Goal: Task Accomplishment & Management: Complete application form

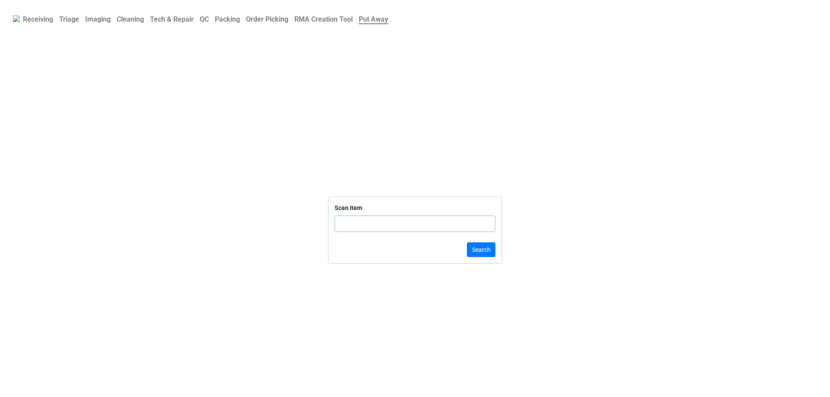
click at [273, 16] on b "Order Picking" at bounding box center [267, 19] width 42 height 8
click at [371, 220] on input "text" at bounding box center [415, 224] width 161 height 16
type input "TRD-000"
click button "Search" at bounding box center [481, 250] width 29 height 15
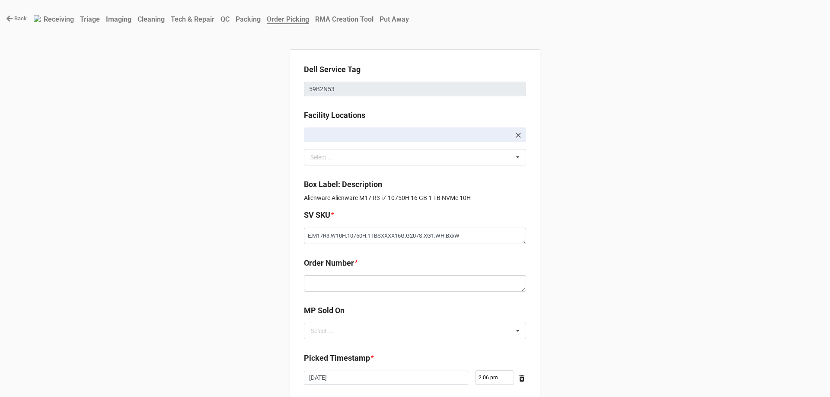
type textarea "x"
click at [261, 17] on b "Packing" at bounding box center [248, 19] width 25 height 8
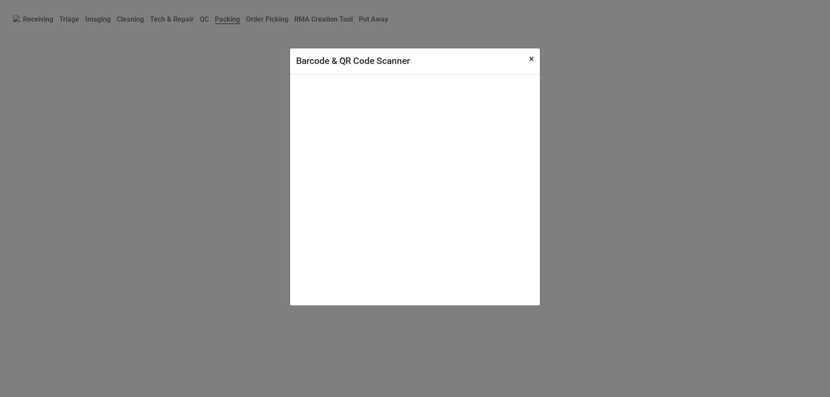
click at [531, 61] on span "×" at bounding box center [531, 59] width 5 height 10
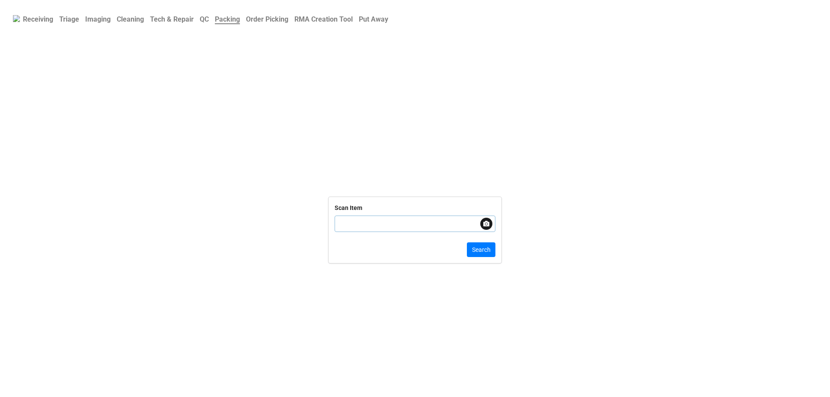
click at [343, 217] on input "text" at bounding box center [415, 224] width 161 height 16
type input "TRD-00000366"
click button "Search" at bounding box center [481, 250] width 29 height 15
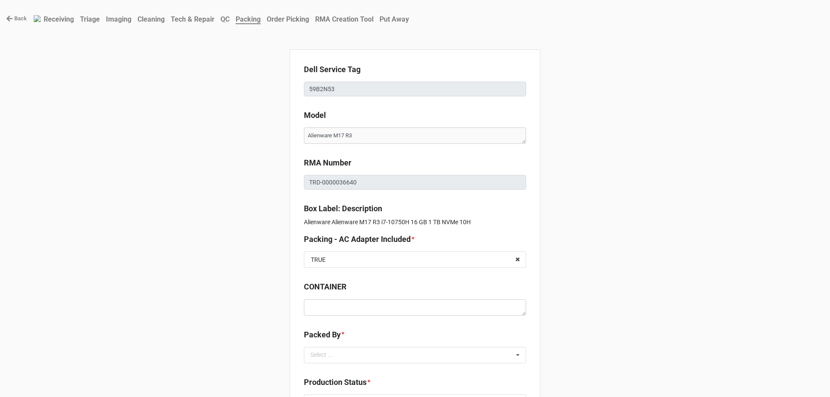
type textarea "x"
click at [303, 21] on b "Order Picking" at bounding box center [288, 19] width 42 height 8
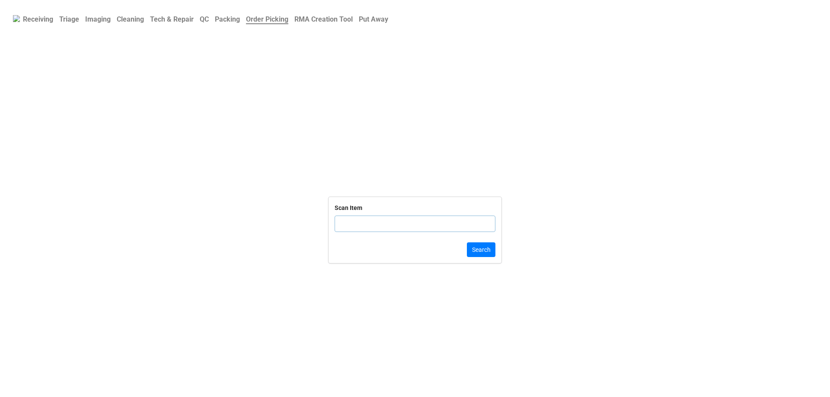
click at [353, 215] on div "Scan Item" at bounding box center [415, 221] width 161 height 36
click at [356, 229] on input "text" at bounding box center [415, 224] width 161 height 16
click button "Search" at bounding box center [481, 250] width 29 height 15
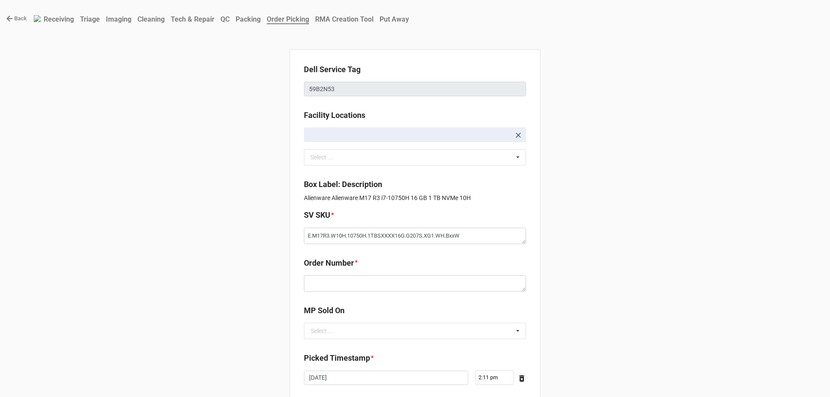
type textarea "x"
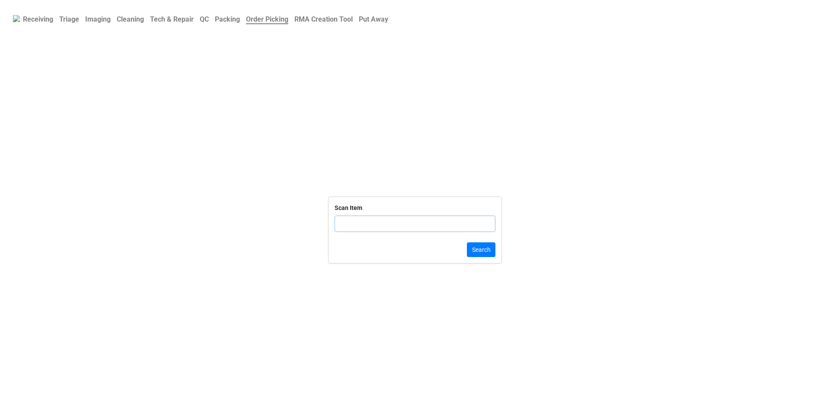
click at [345, 220] on input "text" at bounding box center [415, 224] width 161 height 16
type input "TRD-00000366"
click button "Search" at bounding box center [481, 250] width 29 height 15
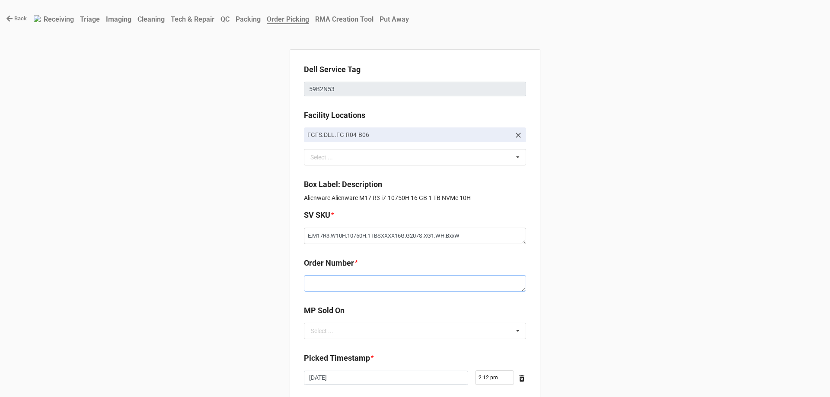
click at [351, 292] on textarea at bounding box center [415, 283] width 222 height 16
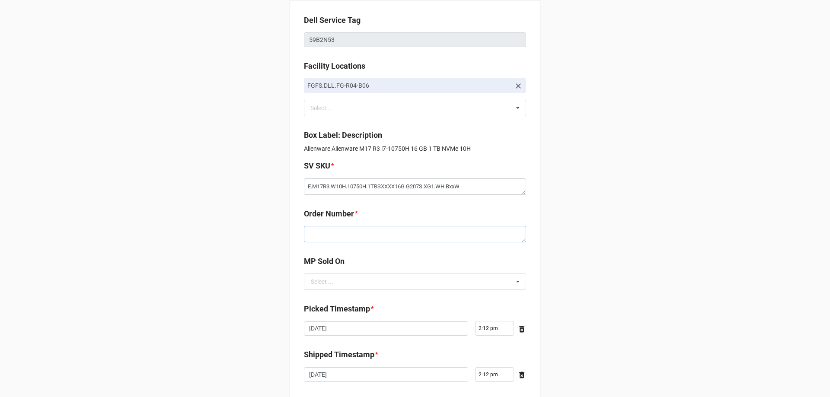
scroll to position [86, 0]
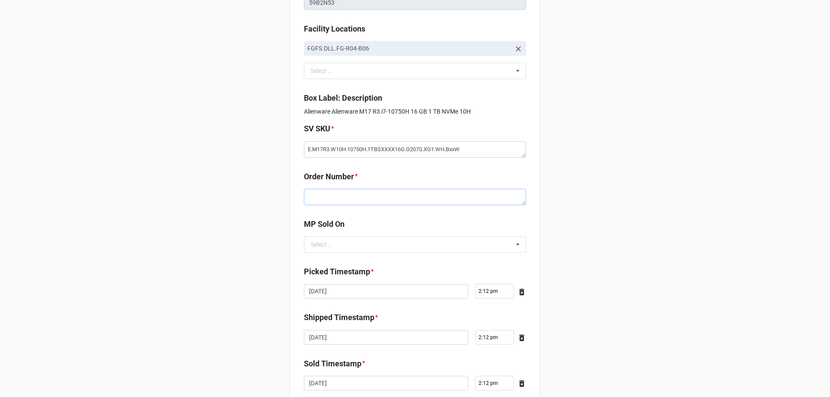
paste textarea "5034691"
type textarea "x"
type textarea "5034691"
click at [342, 211] on div "Order Number * 5034691" at bounding box center [415, 191] width 222 height 41
click at [354, 252] on input "text" at bounding box center [415, 245] width 221 height 16
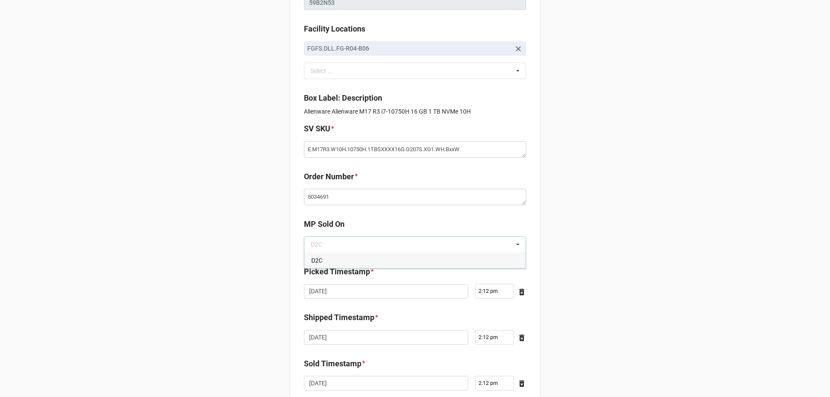
click at [329, 268] on div "D2C" at bounding box center [414, 260] width 221 height 16
type textarea "x"
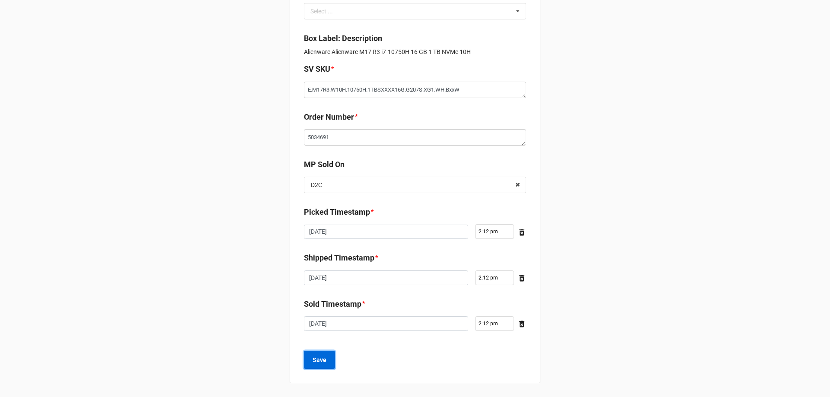
click at [320, 356] on b "Save" at bounding box center [320, 360] width 14 height 9
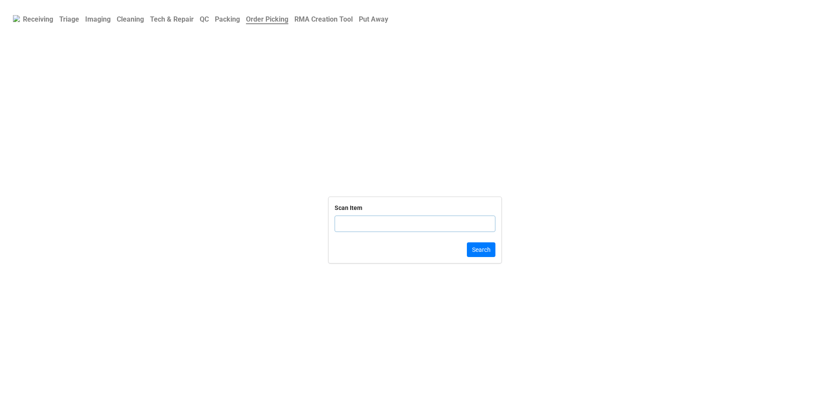
click at [365, 217] on input "text" at bounding box center [415, 224] width 161 height 16
type input "TRD-0000036"
click button "Search" at bounding box center [481, 250] width 29 height 15
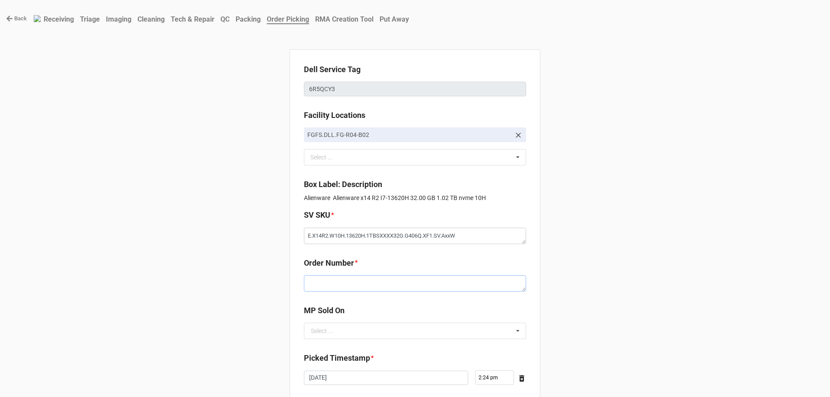
click at [319, 282] on textarea at bounding box center [415, 283] width 222 height 16
paste textarea "5034686"
type textarea "x"
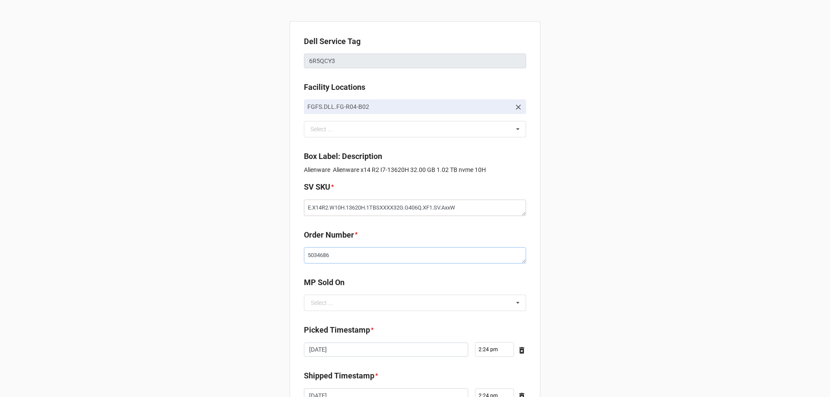
scroll to position [43, 0]
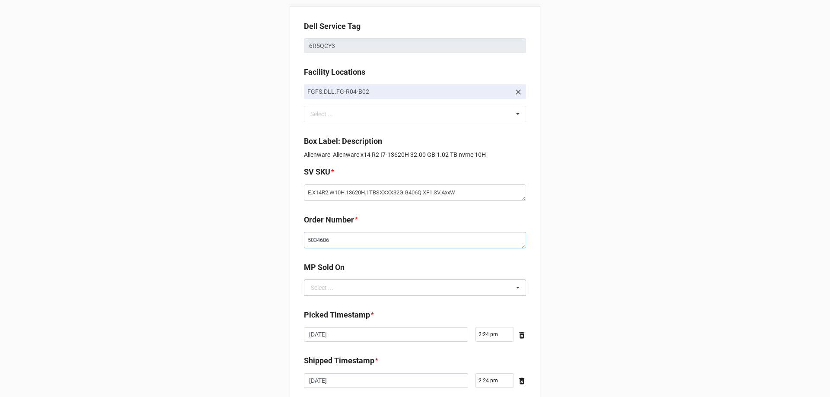
type textarea "5034686"
click at [327, 285] on div "Select ..." at bounding box center [322, 288] width 22 height 6
click at [329, 304] on div "D2C" at bounding box center [414, 304] width 221 height 16
type textarea "x"
click at [370, 301] on div "MP Sold On D2C D2C" at bounding box center [415, 282] width 222 height 41
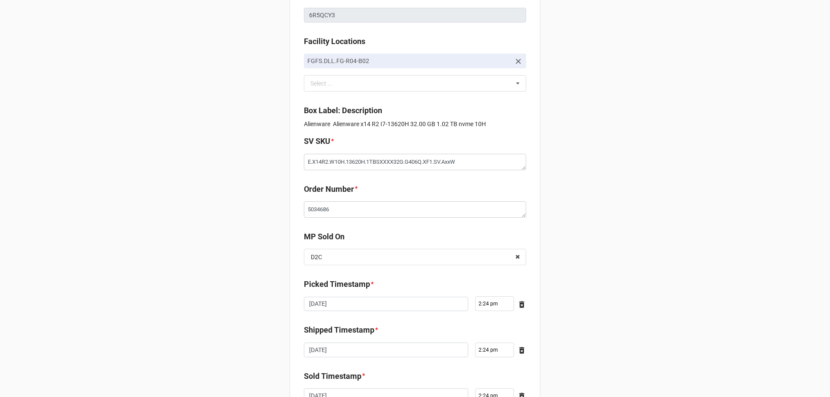
scroll to position [146, 0]
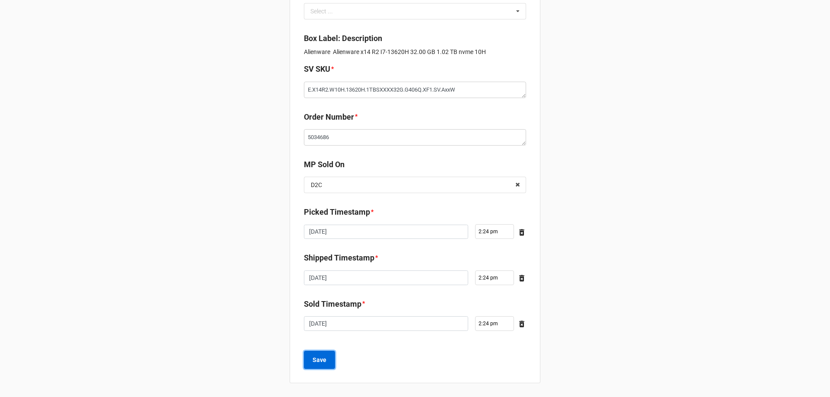
click at [318, 358] on b "Save" at bounding box center [320, 360] width 14 height 9
